Goal: Information Seeking & Learning: Learn about a topic

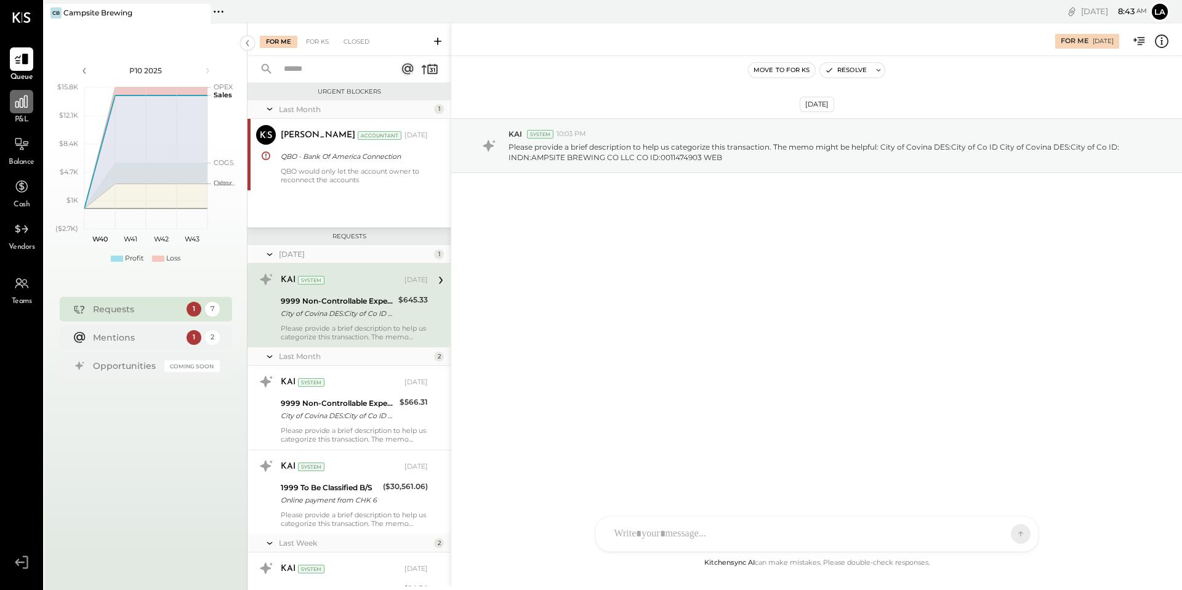
click at [25, 101] on icon at bounding box center [22, 102] width 16 height 16
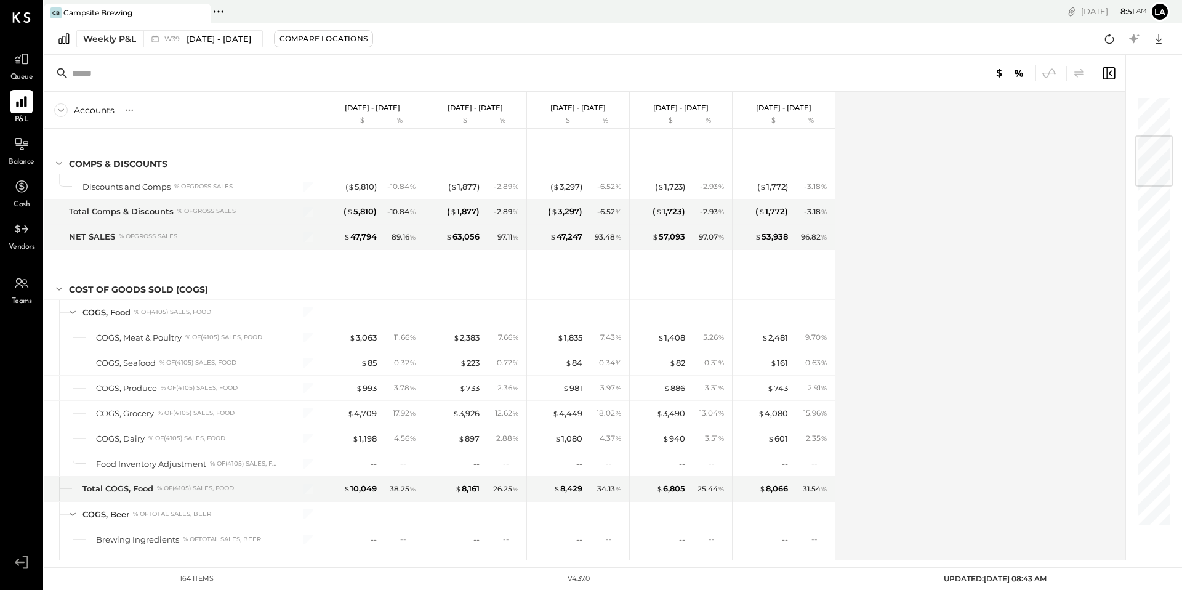
scroll to position [388, 0]
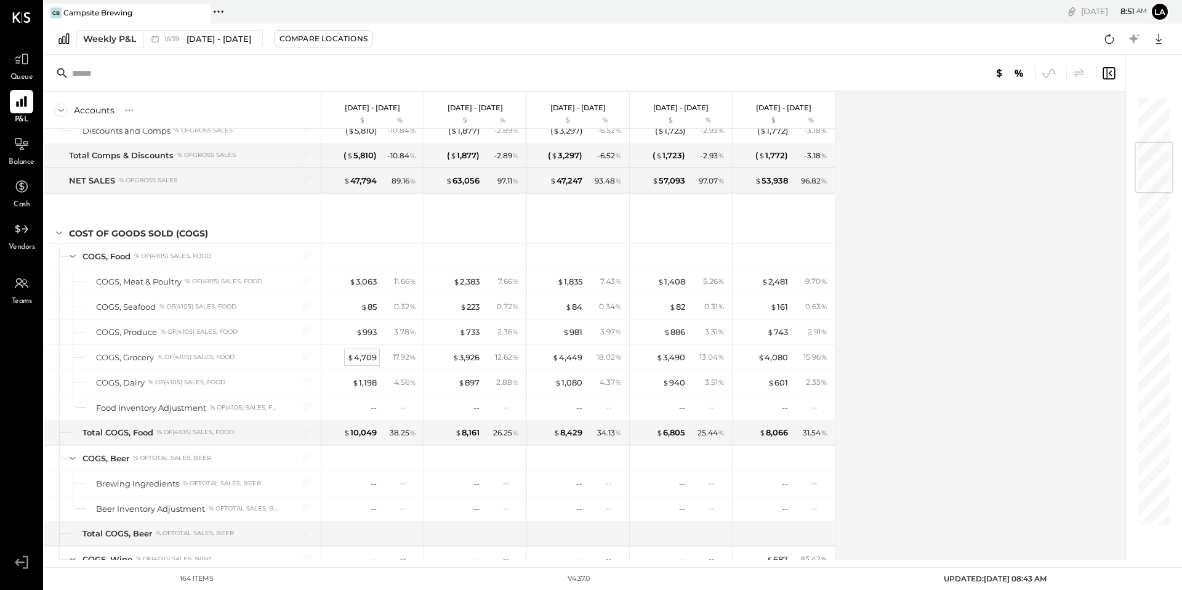
click at [363, 356] on div "$ 4,709" at bounding box center [362, 358] width 30 height 12
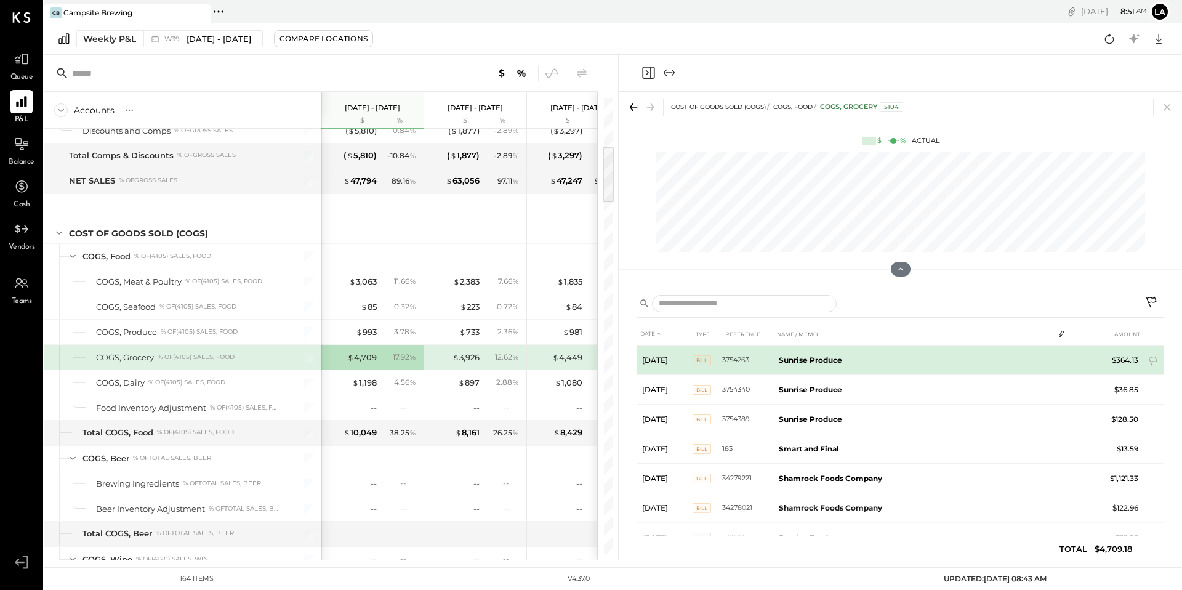
click at [831, 359] on b "Sunrise Produce" at bounding box center [810, 359] width 63 height 9
click at [698, 360] on span "BILL" at bounding box center [702, 360] width 18 height 10
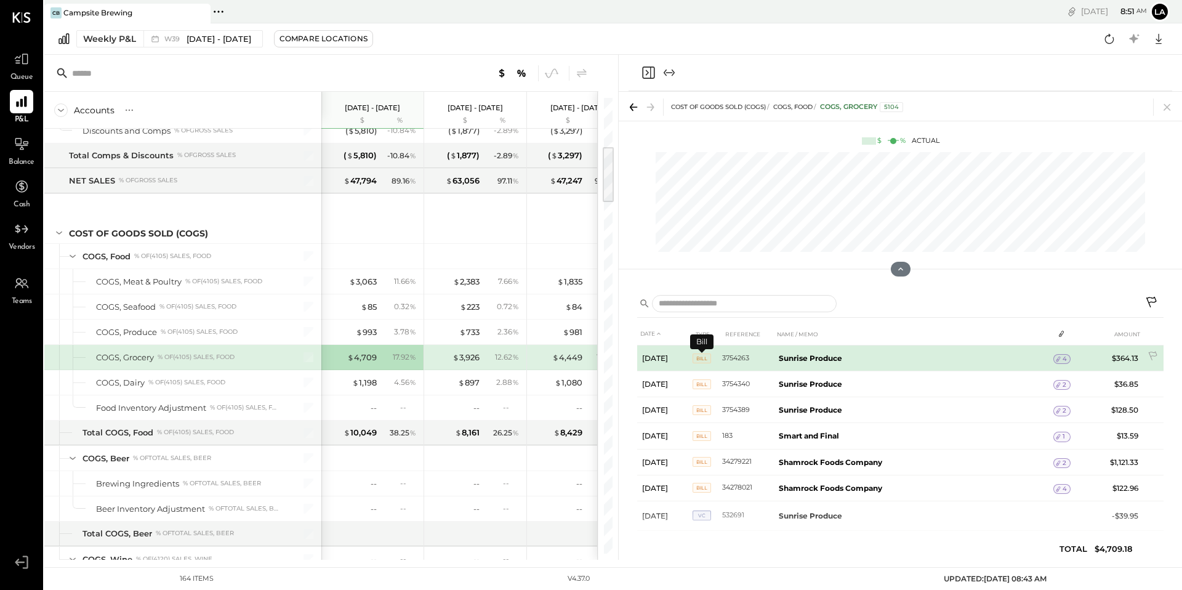
click at [702, 358] on span "BILL" at bounding box center [702, 358] width 18 height 10
click at [1054, 358] on icon at bounding box center [1058, 359] width 9 height 9
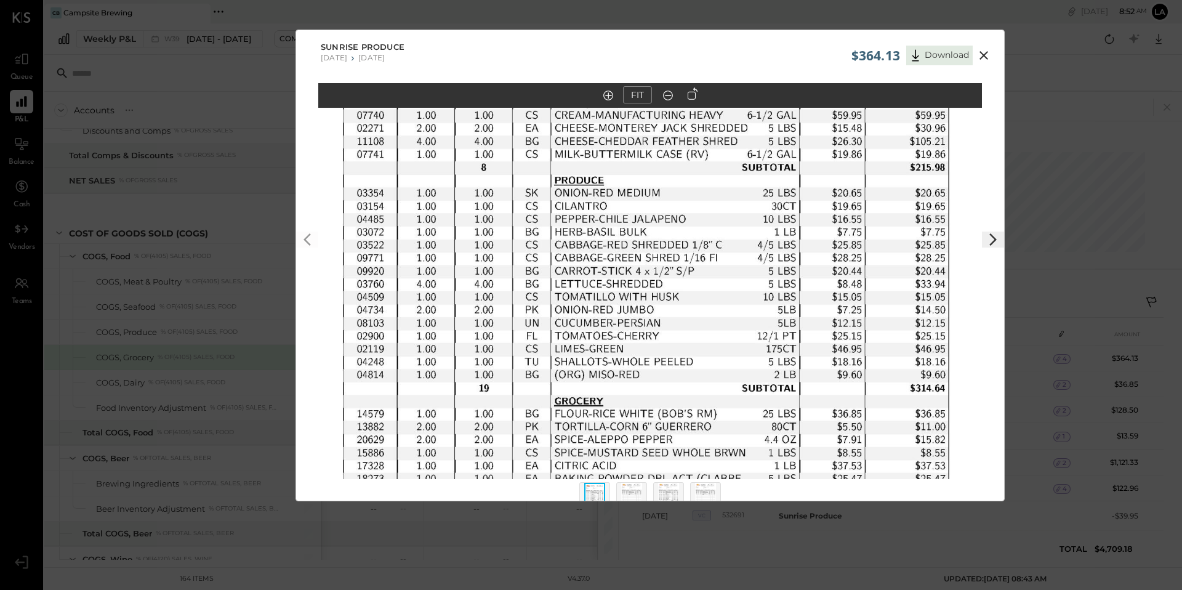
click at [977, 55] on icon at bounding box center [983, 55] width 15 height 15
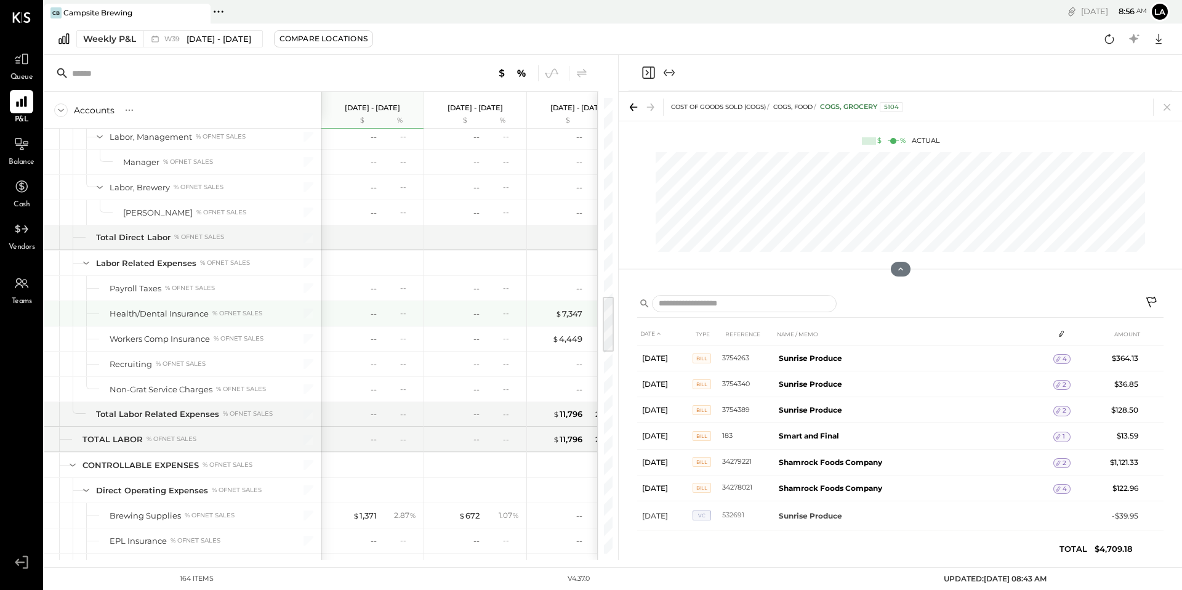
scroll to position [1569, 0]
click at [17, 146] on icon at bounding box center [22, 144] width 16 height 16
